Goal: Information Seeking & Learning: Learn about a topic

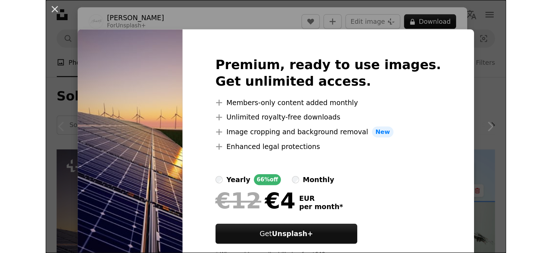
scroll to position [188, 0]
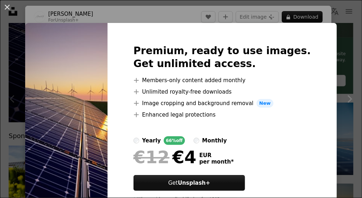
click at [223, 9] on div "An X shape Premium, ready to use images. Get unlimited access. A plus sign Memb…" at bounding box center [181, 99] width 362 height 198
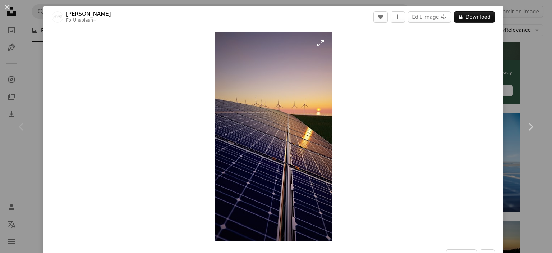
click at [243, 107] on img "Zoom in on this image" at bounding box center [274, 136] width 118 height 209
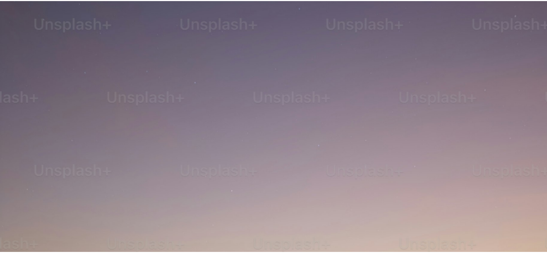
scroll to position [355, 0]
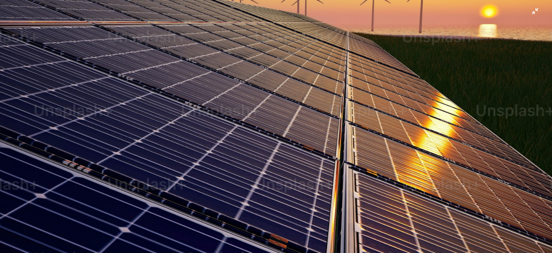
click at [243, 107] on img "Zoom out on this image" at bounding box center [276, 136] width 553 height 983
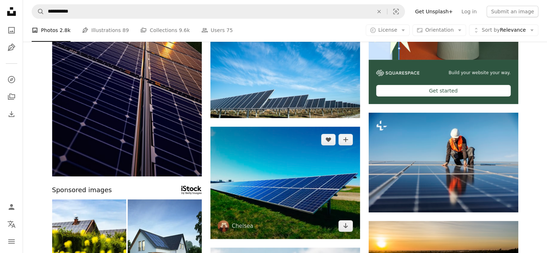
click at [295, 143] on img at bounding box center [285, 183] width 150 height 112
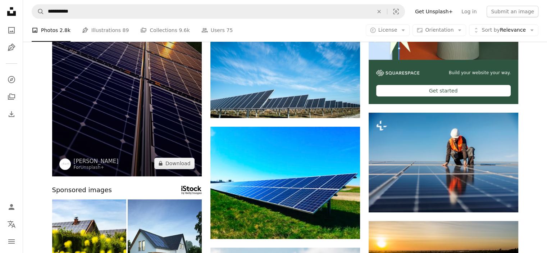
click at [133, 101] on img at bounding box center [127, 43] width 150 height 266
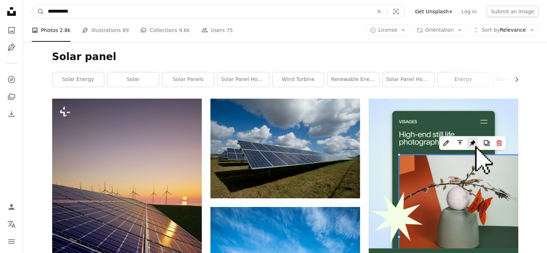
click at [110, 11] on input "**********" at bounding box center [207, 12] width 327 height 14
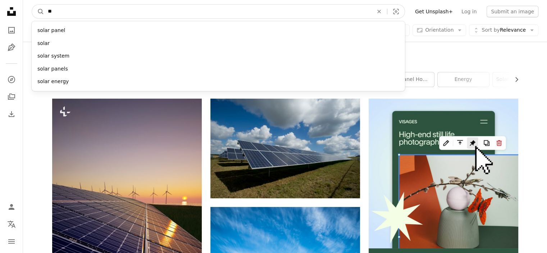
type input "*"
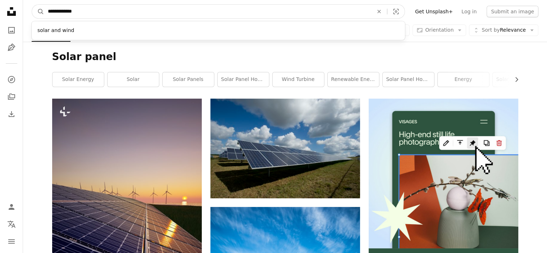
type input "**********"
click button "A magnifying glass" at bounding box center [38, 12] width 12 height 14
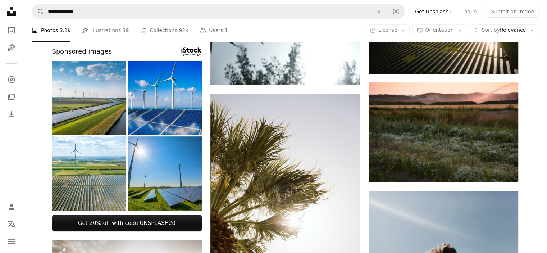
scroll to position [325, 0]
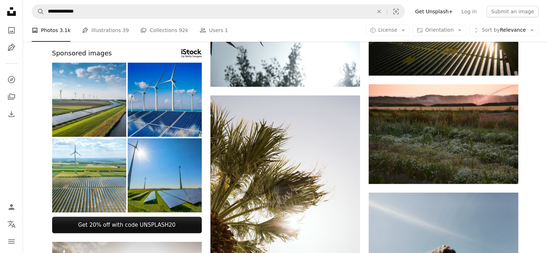
click at [158, 113] on img at bounding box center [165, 100] width 74 height 74
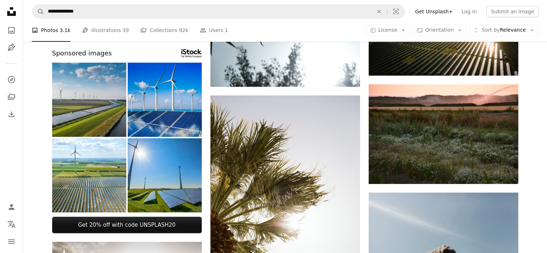
click at [114, 93] on img at bounding box center [89, 100] width 74 height 74
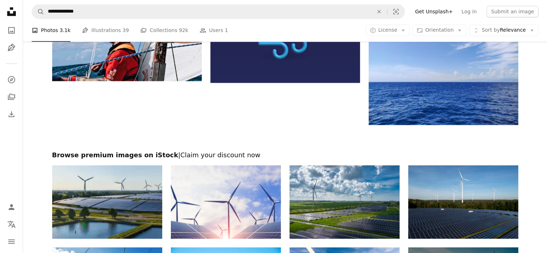
scroll to position [1102, 0]
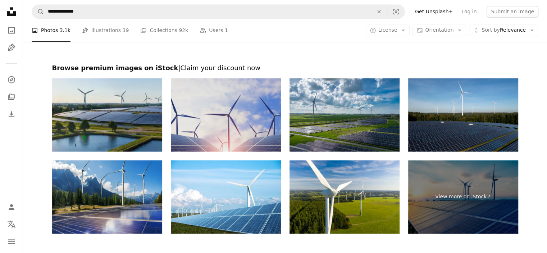
click at [240, 127] on img at bounding box center [226, 114] width 110 height 73
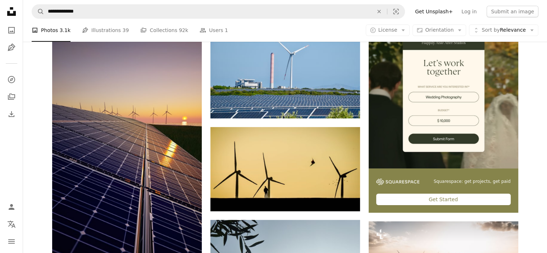
scroll to position [0, 0]
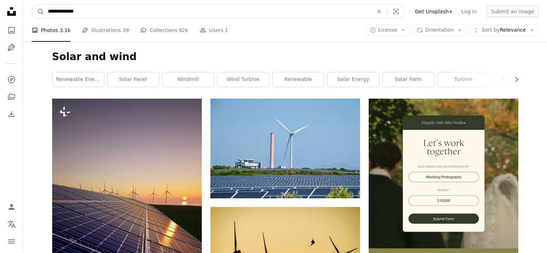
drag, startPoint x: 116, startPoint y: 7, endPoint x: 14, endPoint y: 15, distance: 102.8
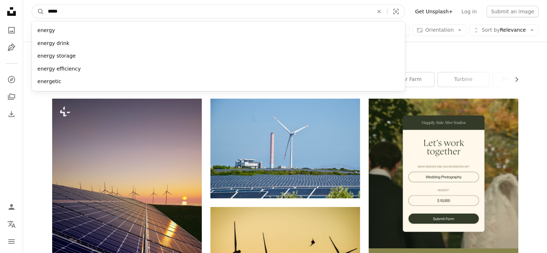
type input "******"
click button "A magnifying glass" at bounding box center [38, 12] width 12 height 14
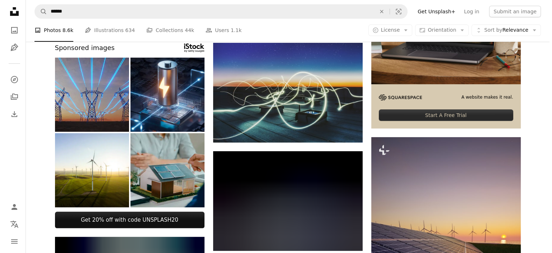
scroll to position [166, 0]
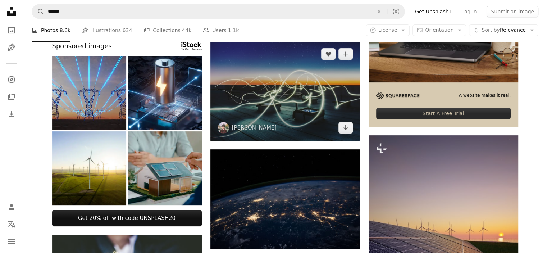
click at [295, 85] on img at bounding box center [285, 91] width 150 height 100
